Goal: Check status: Check status

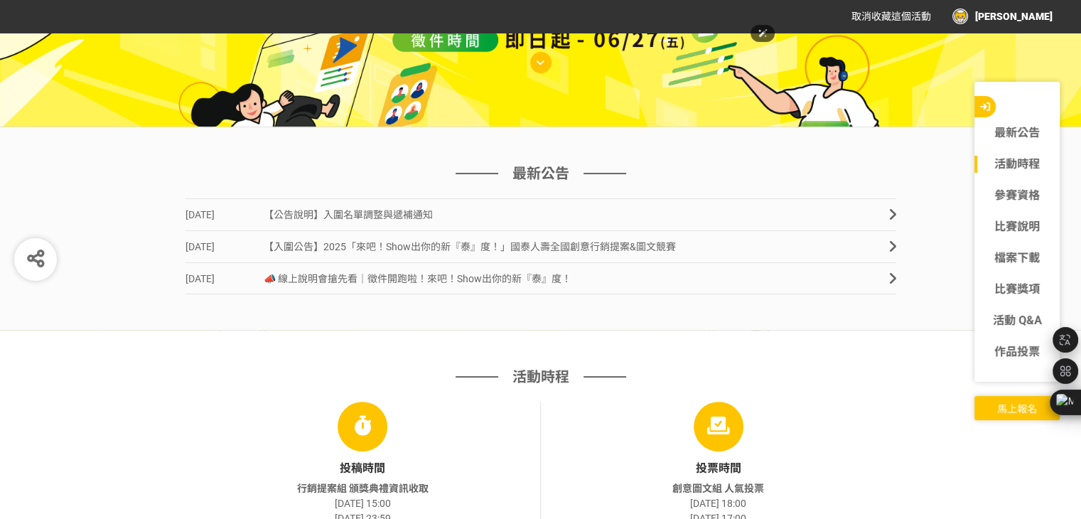
scroll to position [355, 0]
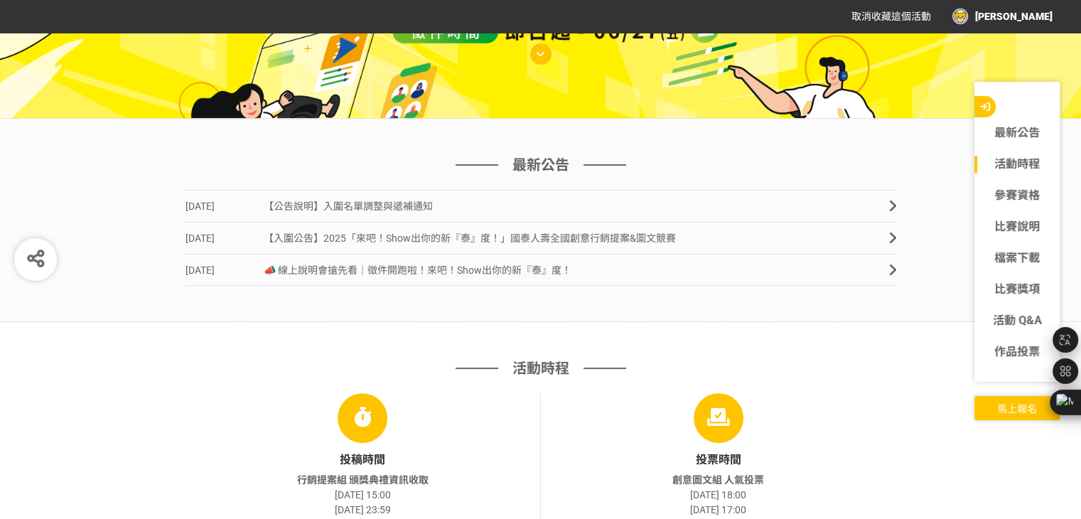
click at [407, 206] on span "【公告說明】入圍名單調整與遞補通知" at bounding box center [348, 205] width 169 height 11
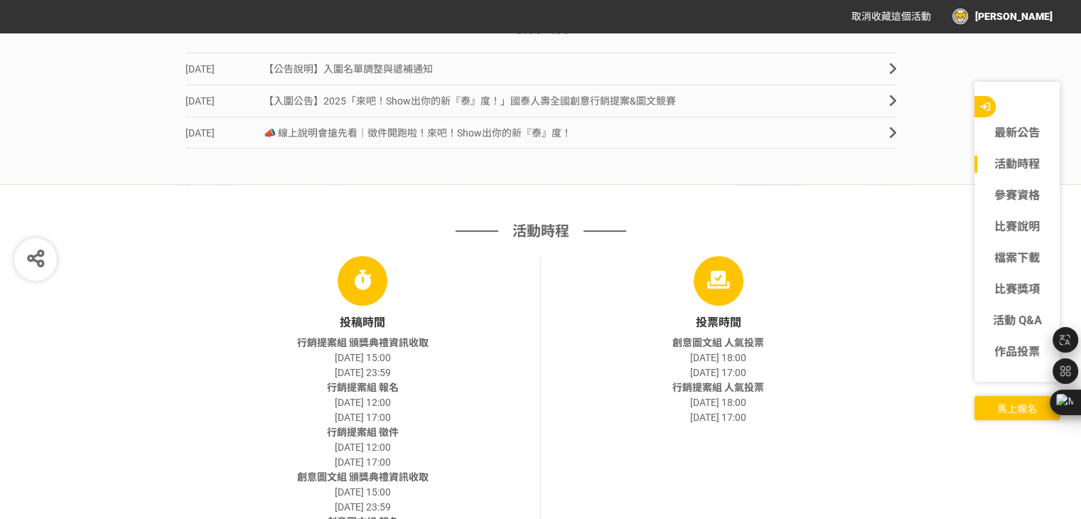
scroll to position [498, 0]
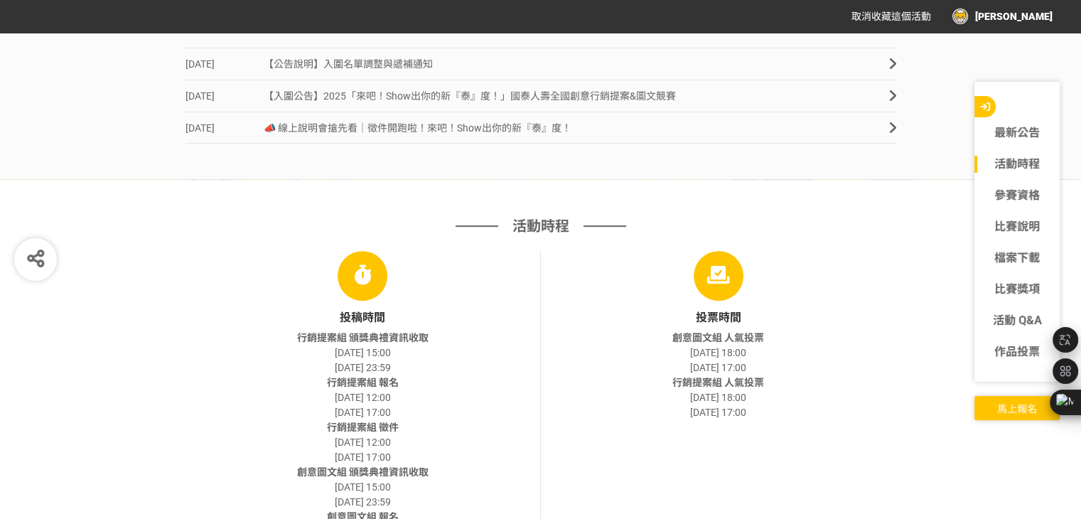
click at [423, 60] on span "【公告說明】入圍名單調整與遞補通知" at bounding box center [348, 63] width 169 height 11
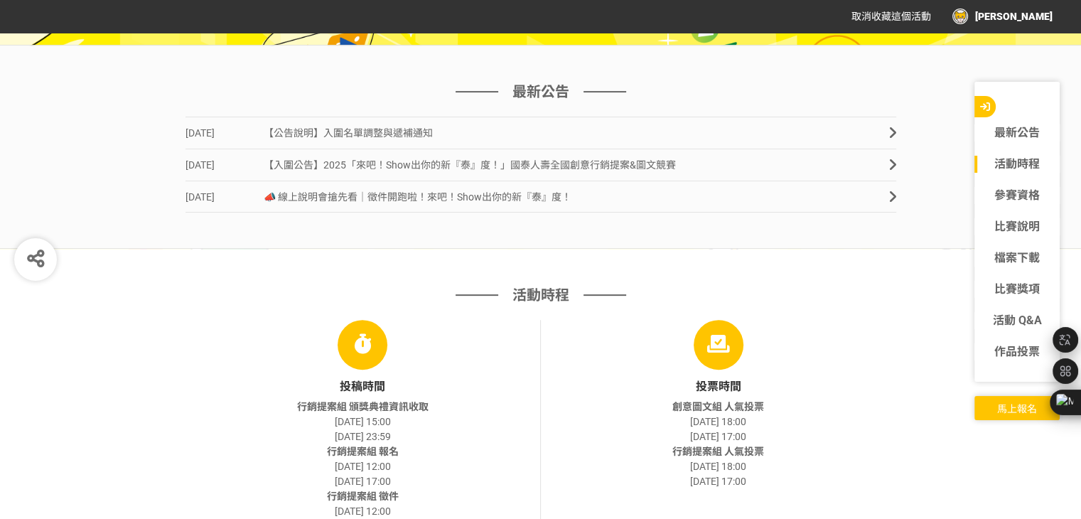
scroll to position [426, 0]
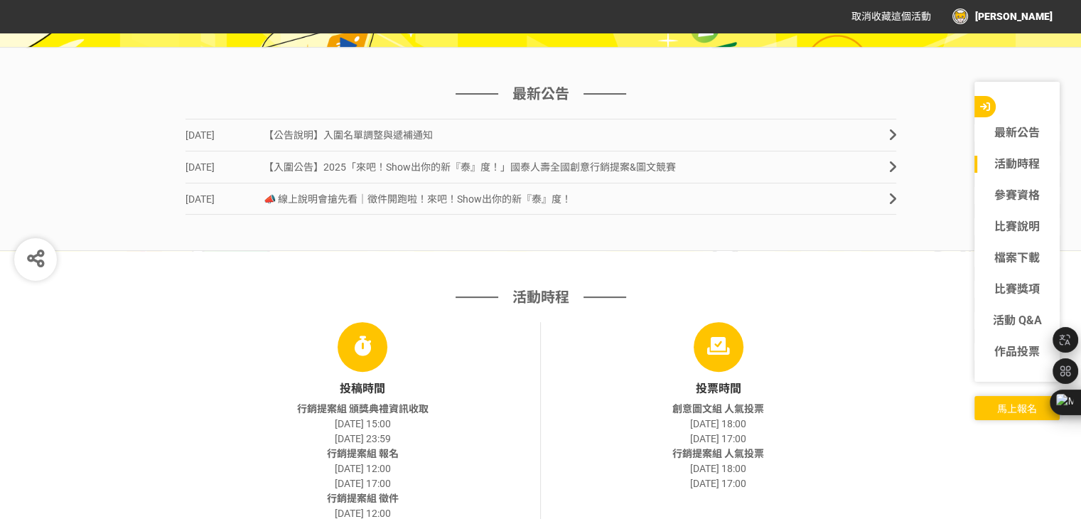
click at [412, 129] on span "【公告說明】入圍名單調整與遞補通知" at bounding box center [348, 134] width 169 height 11
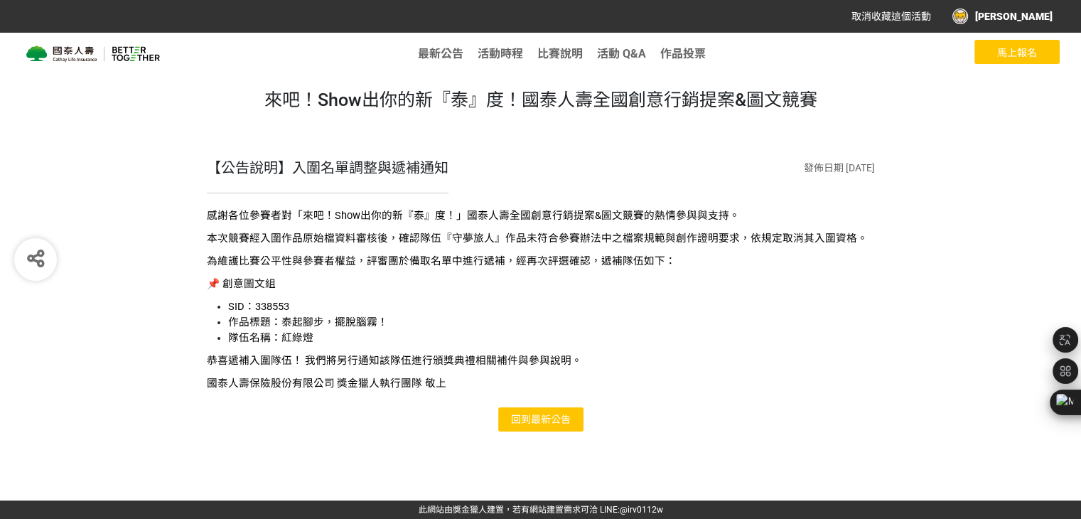
click at [1032, 21] on div "[PERSON_NAME]" at bounding box center [1003, 17] width 100 height 16
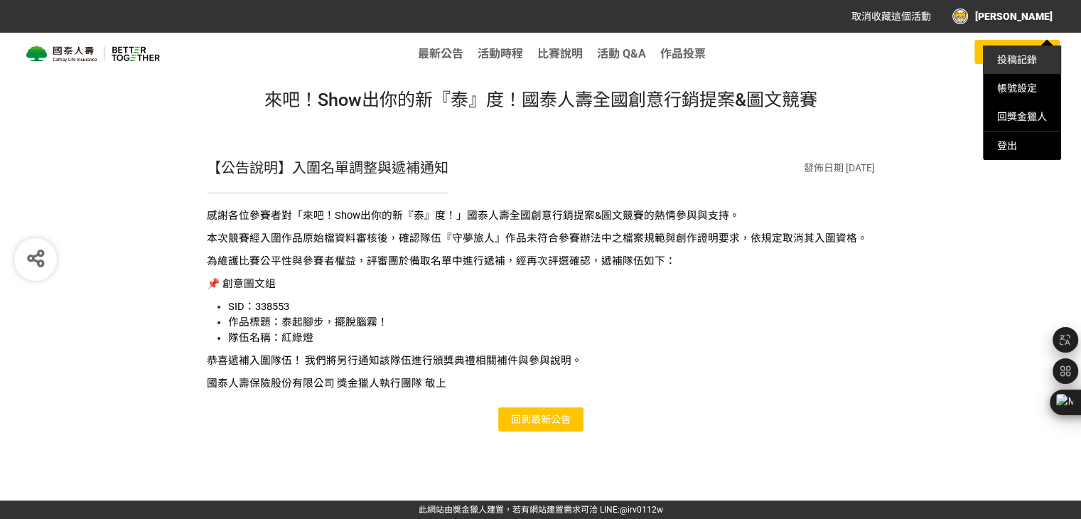
click at [1011, 65] on link "投稿記錄" at bounding box center [1017, 59] width 40 height 11
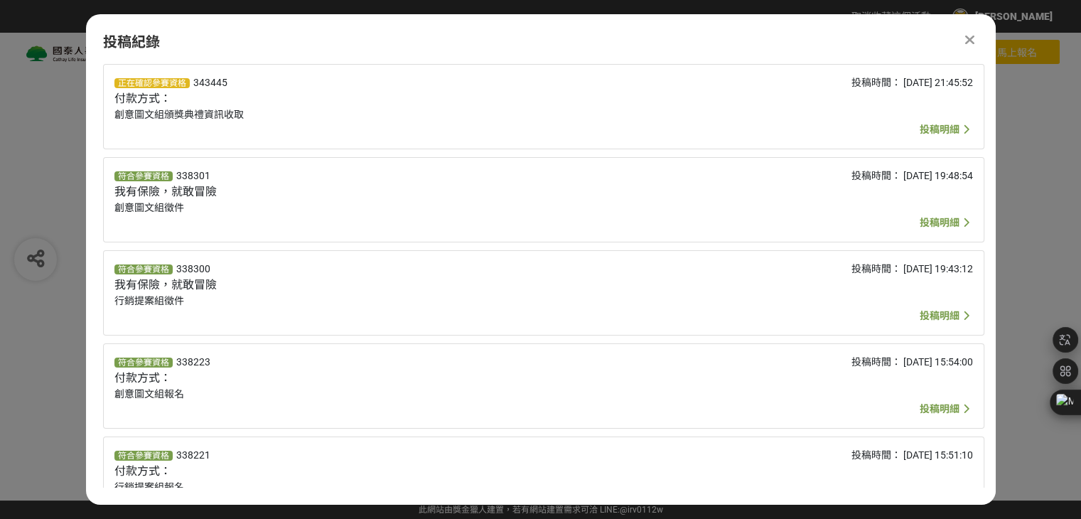
click at [941, 132] on span "投稿明細" at bounding box center [940, 129] width 40 height 11
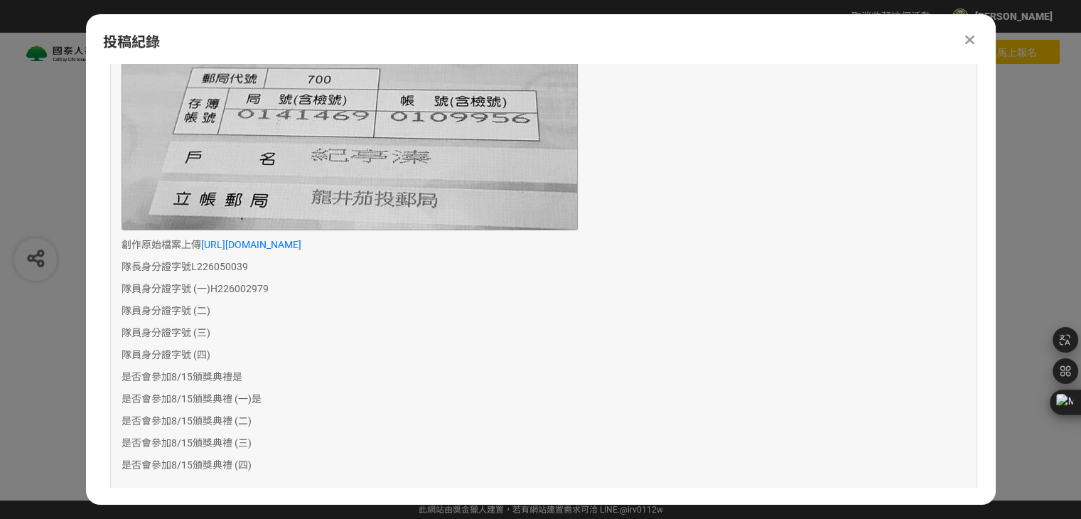
scroll to position [1422, 0]
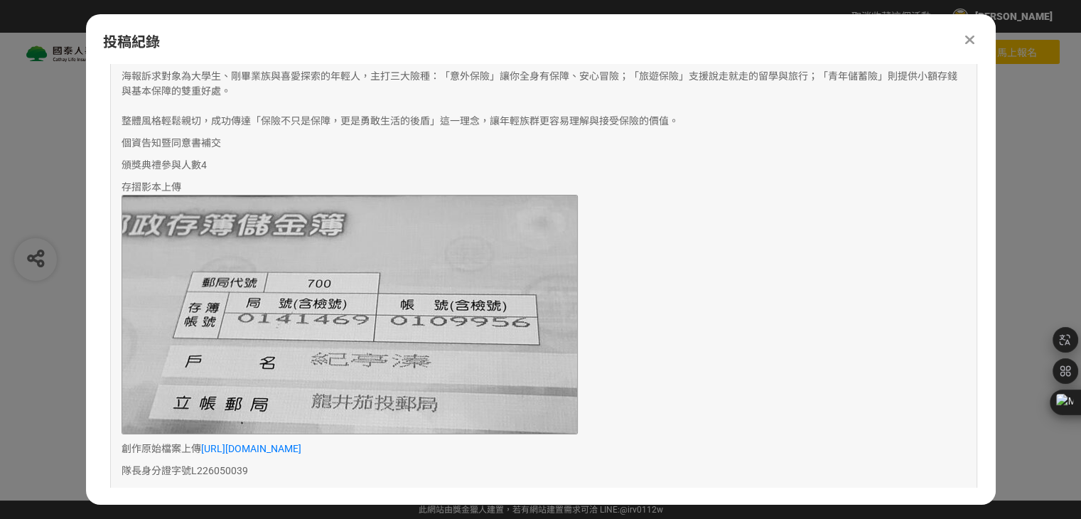
click at [970, 40] on icon at bounding box center [969, 40] width 9 height 14
